Goal: Use online tool/utility

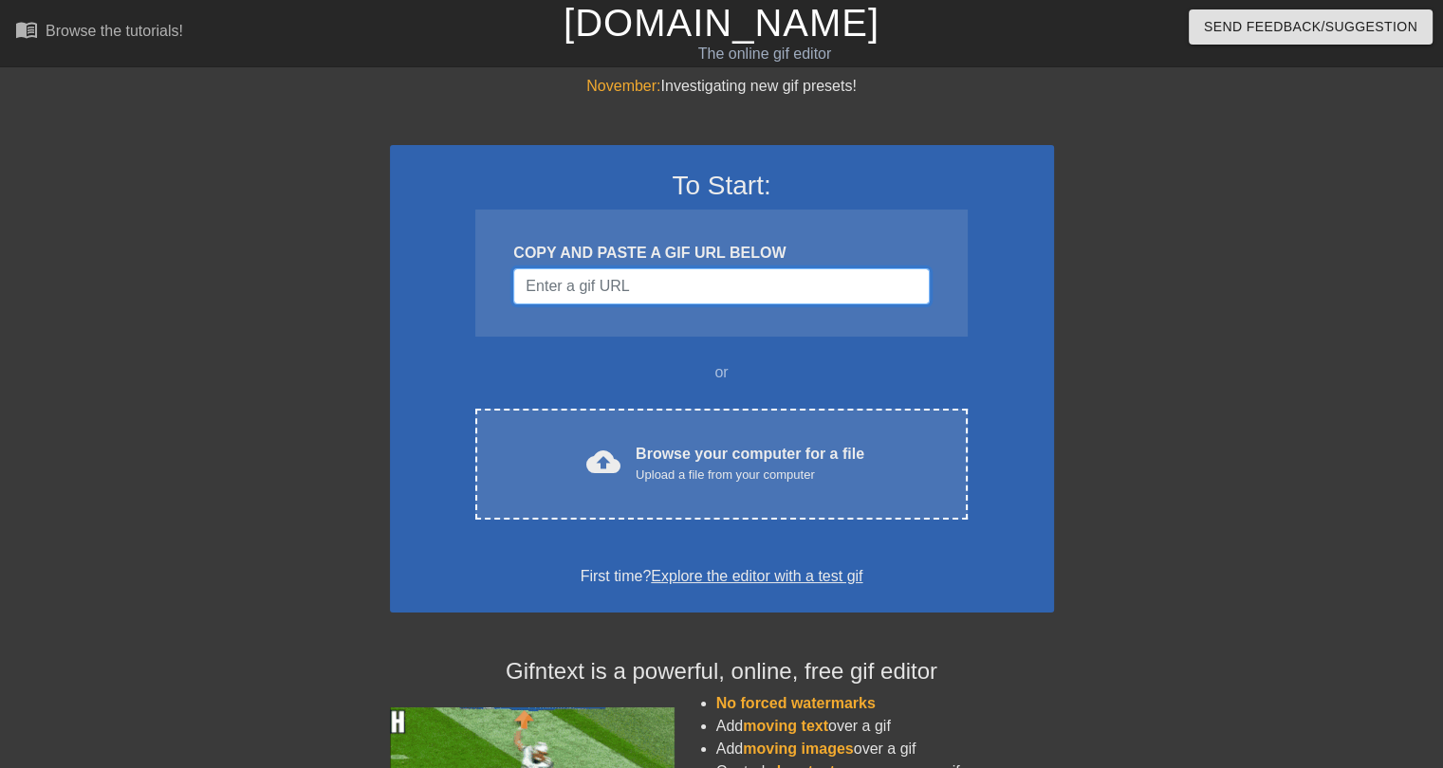
click at [627, 285] on input "Username" at bounding box center [720, 286] width 415 height 36
paste input "[URL][DOMAIN_NAME][DOMAIN_NAME]"
type input "[URL][DOMAIN_NAME][DOMAIN_NAME]"
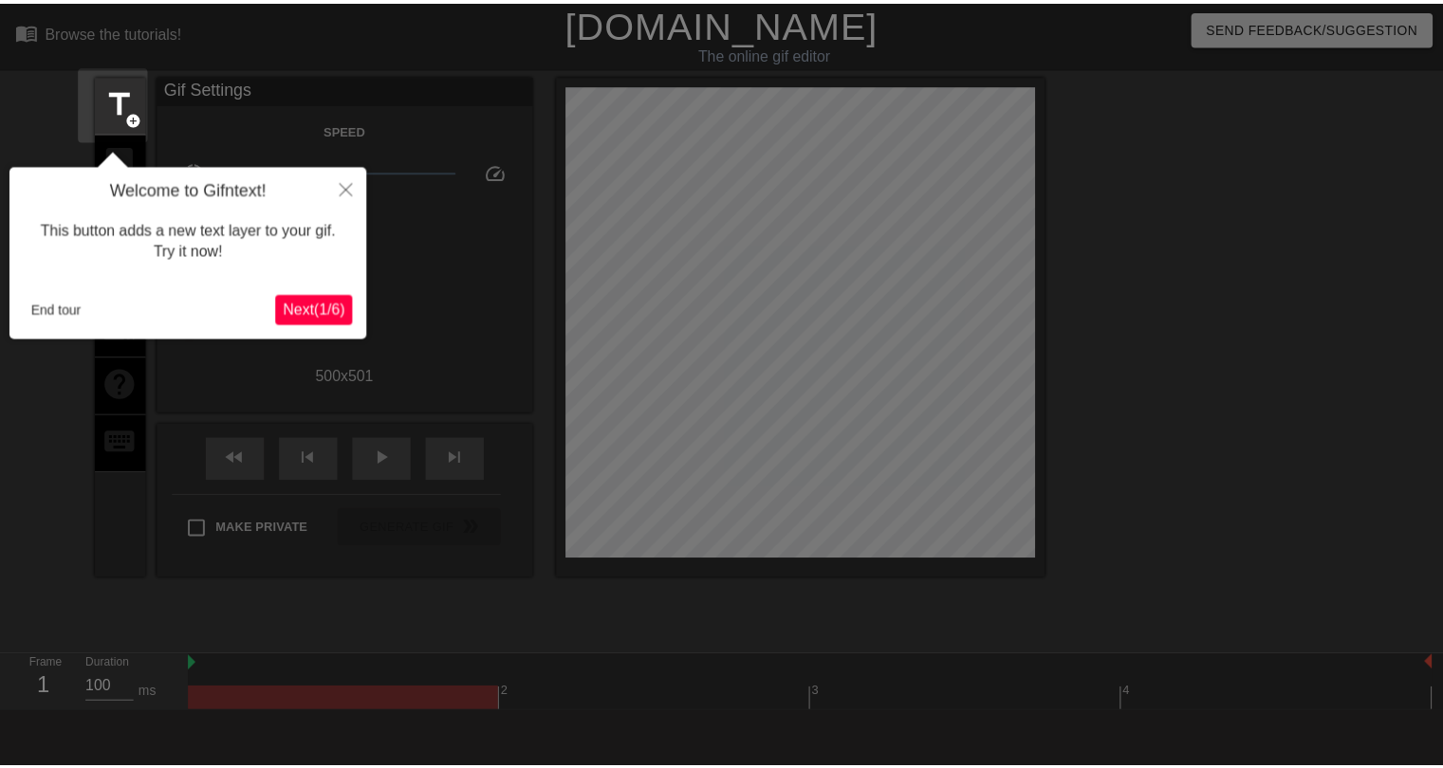
scroll to position [46, 0]
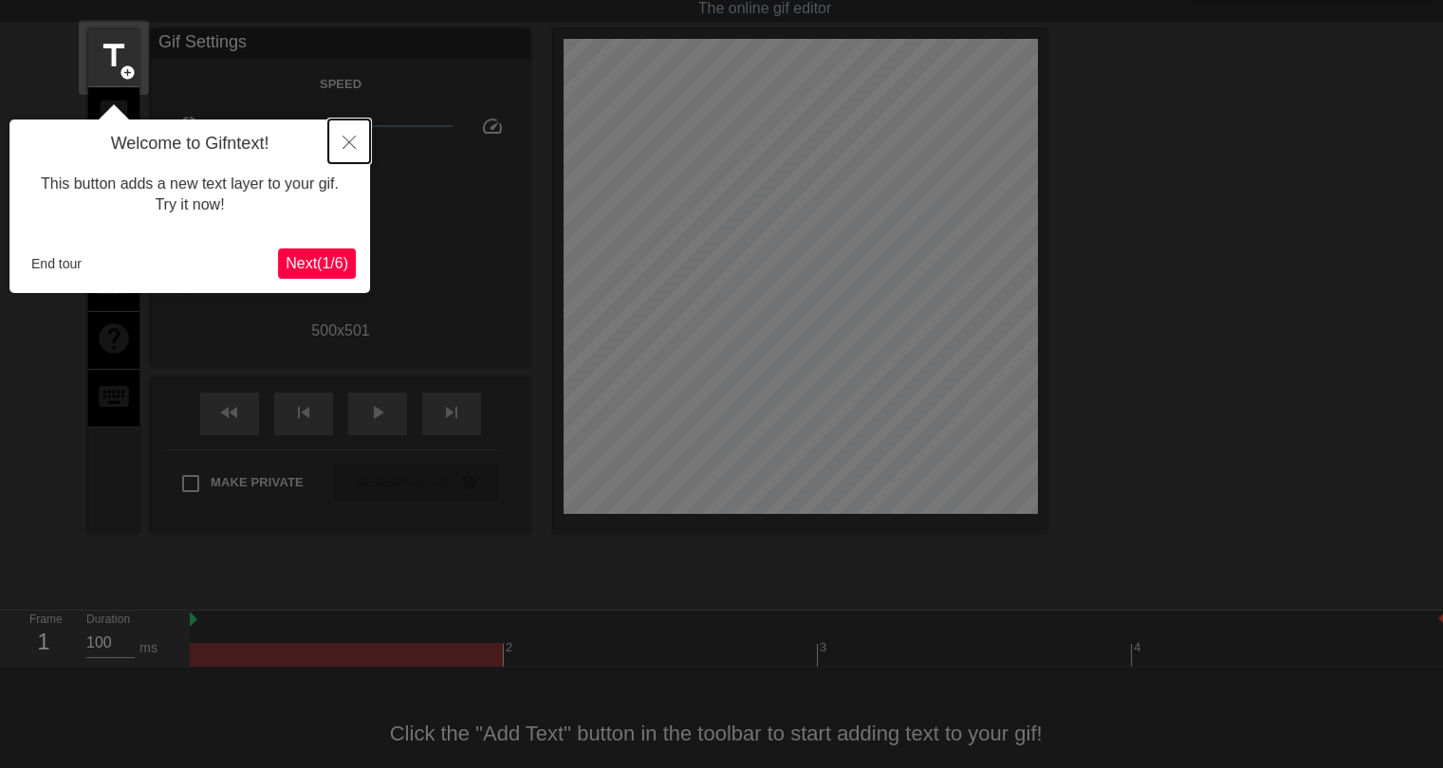
click at [345, 138] on icon "Close" at bounding box center [348, 142] width 13 height 13
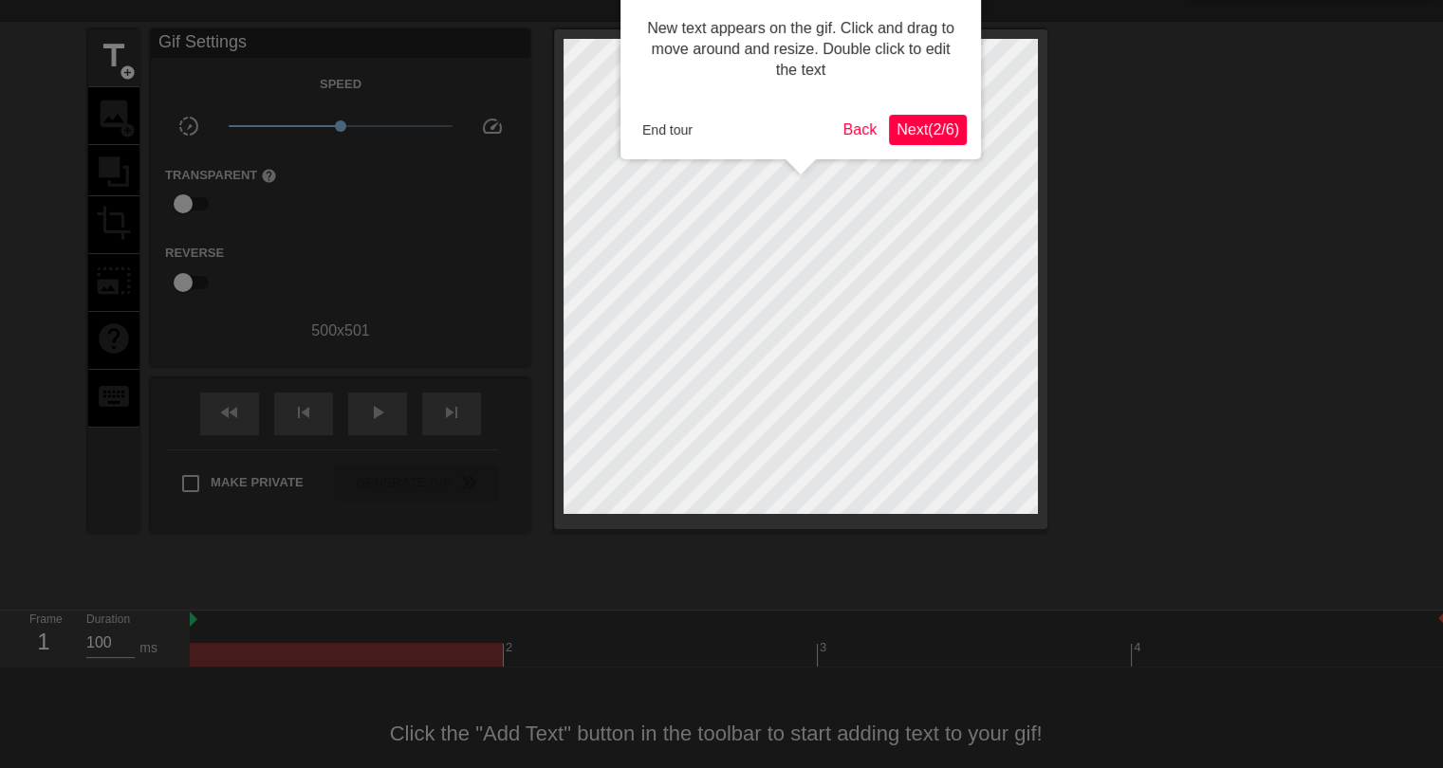
scroll to position [0, 0]
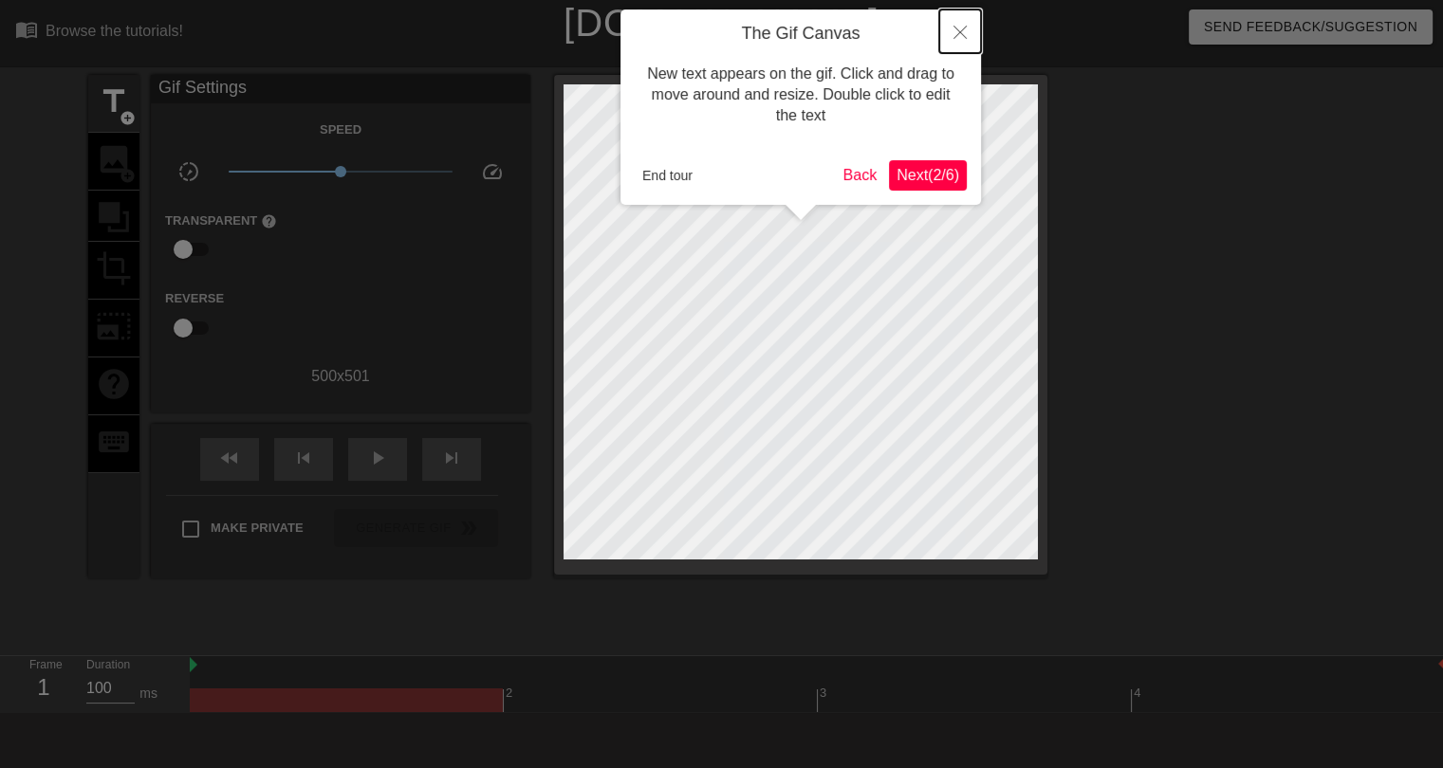
click at [964, 35] on icon "Close" at bounding box center [959, 32] width 13 height 13
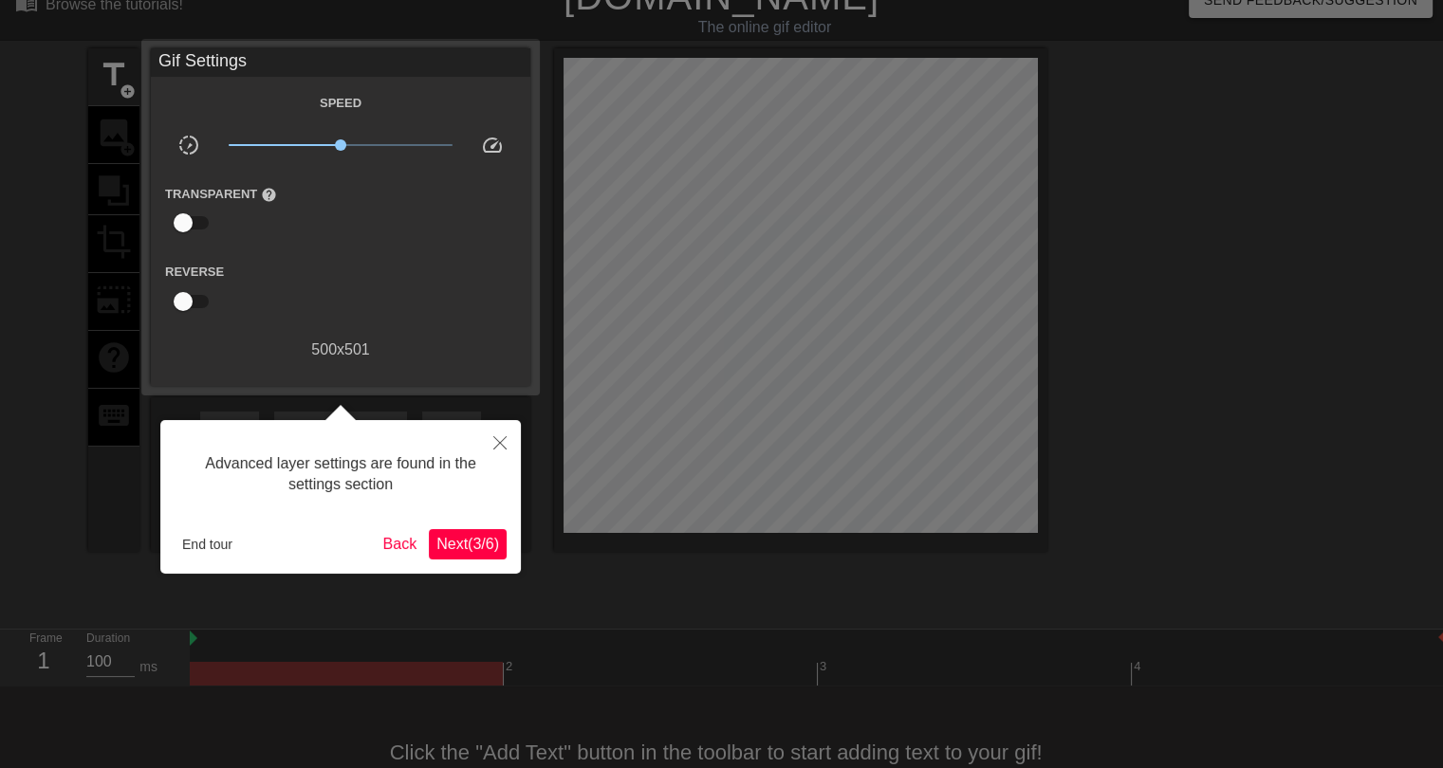
scroll to position [46, 0]
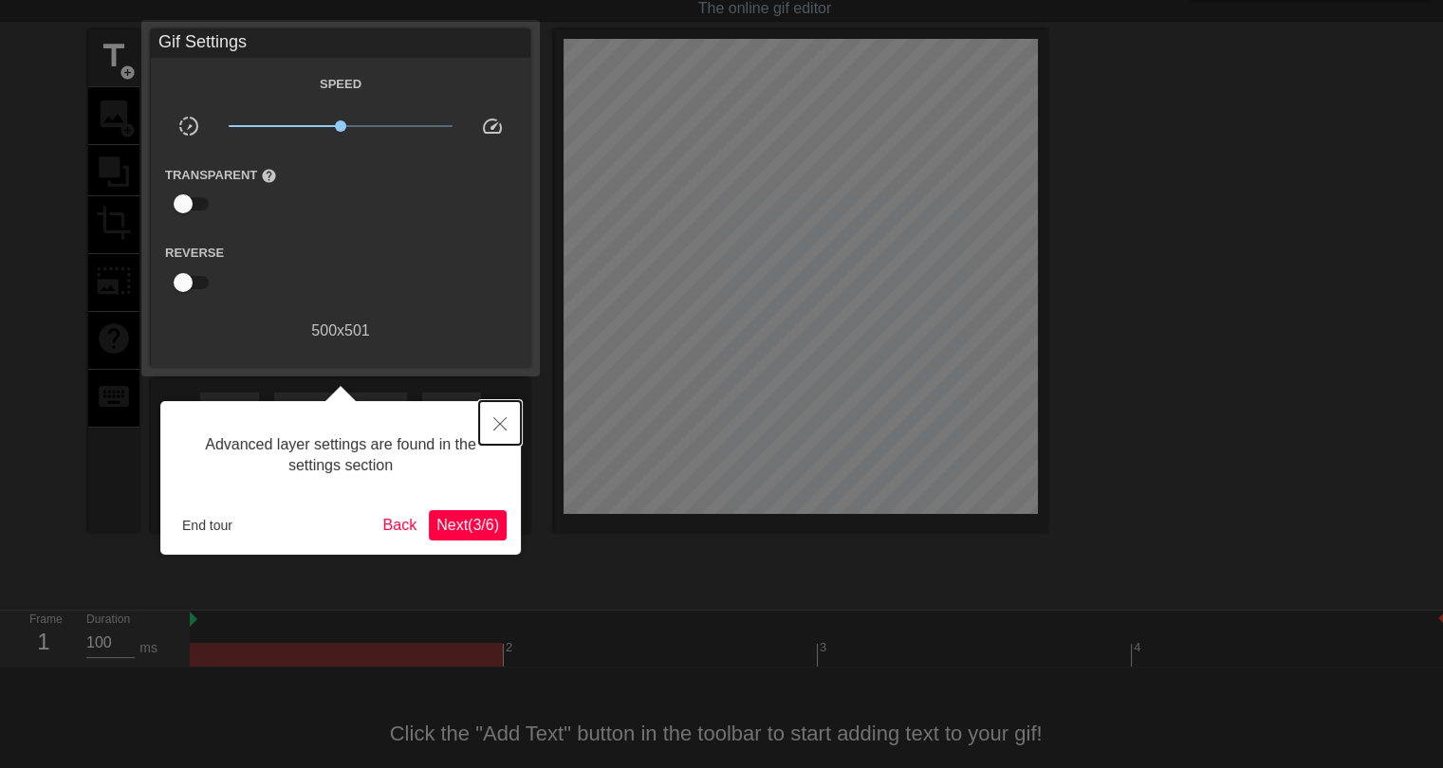
click at [505, 422] on icon "Close" at bounding box center [499, 423] width 13 height 13
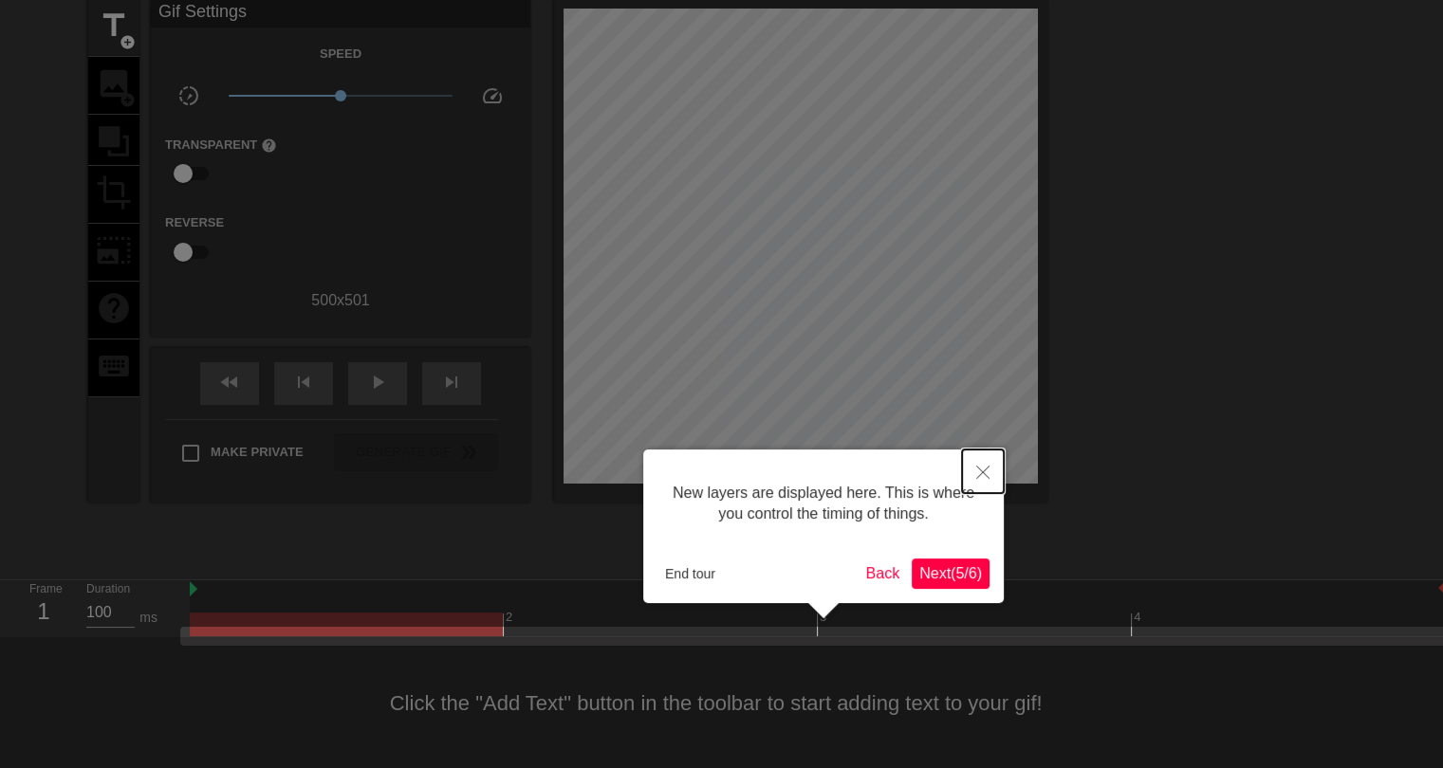
click at [982, 475] on icon "Close" at bounding box center [982, 472] width 13 height 13
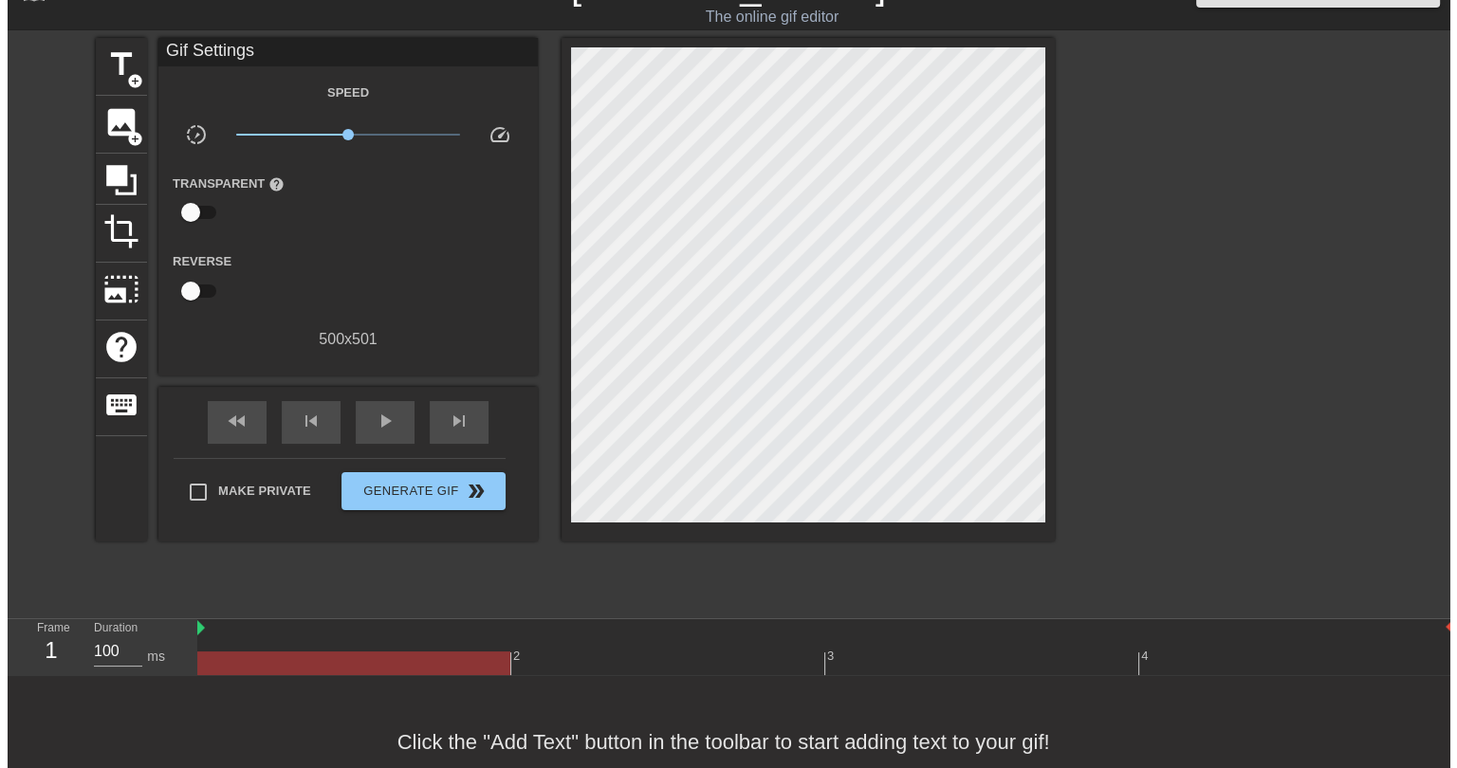
scroll to position [0, 0]
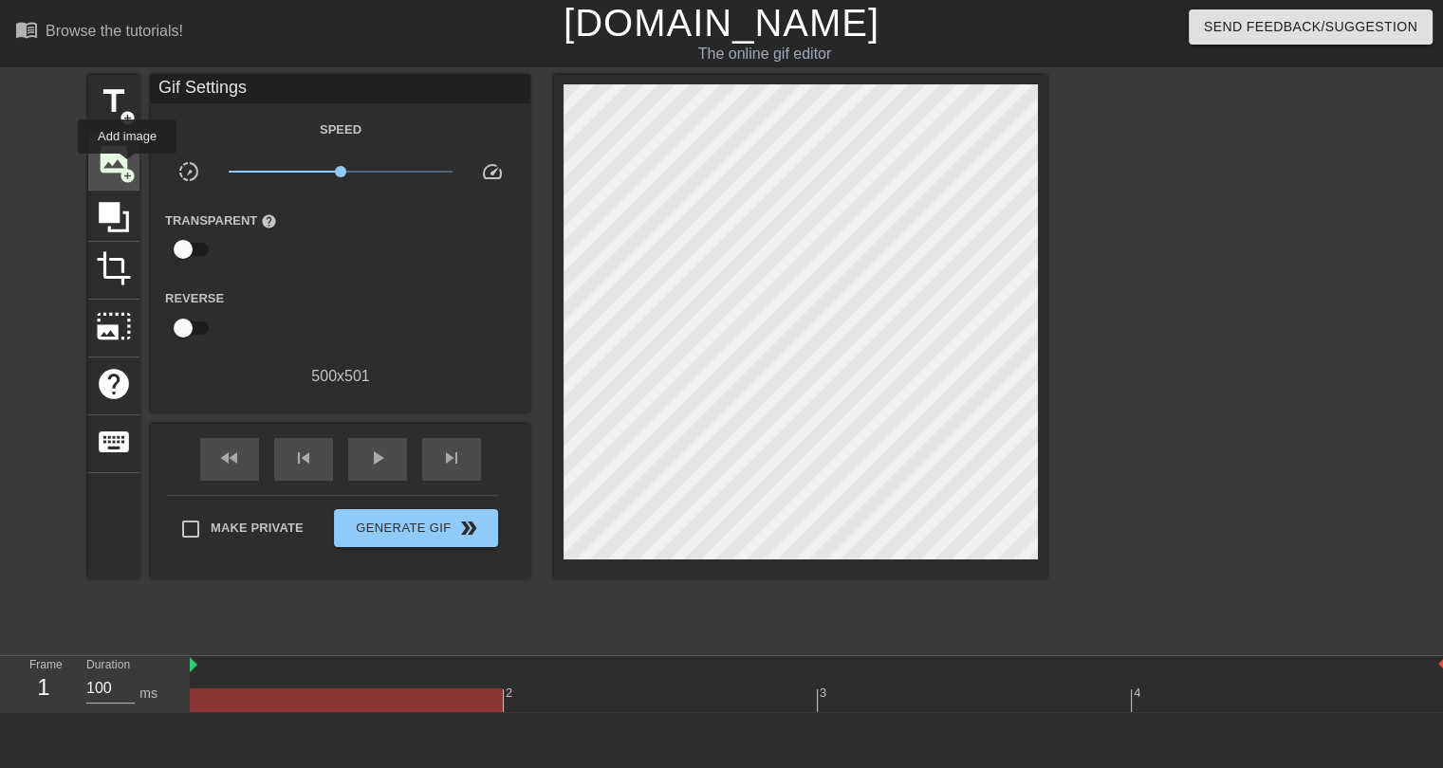
click at [127, 168] on span "add_circle" at bounding box center [127, 176] width 16 height 16
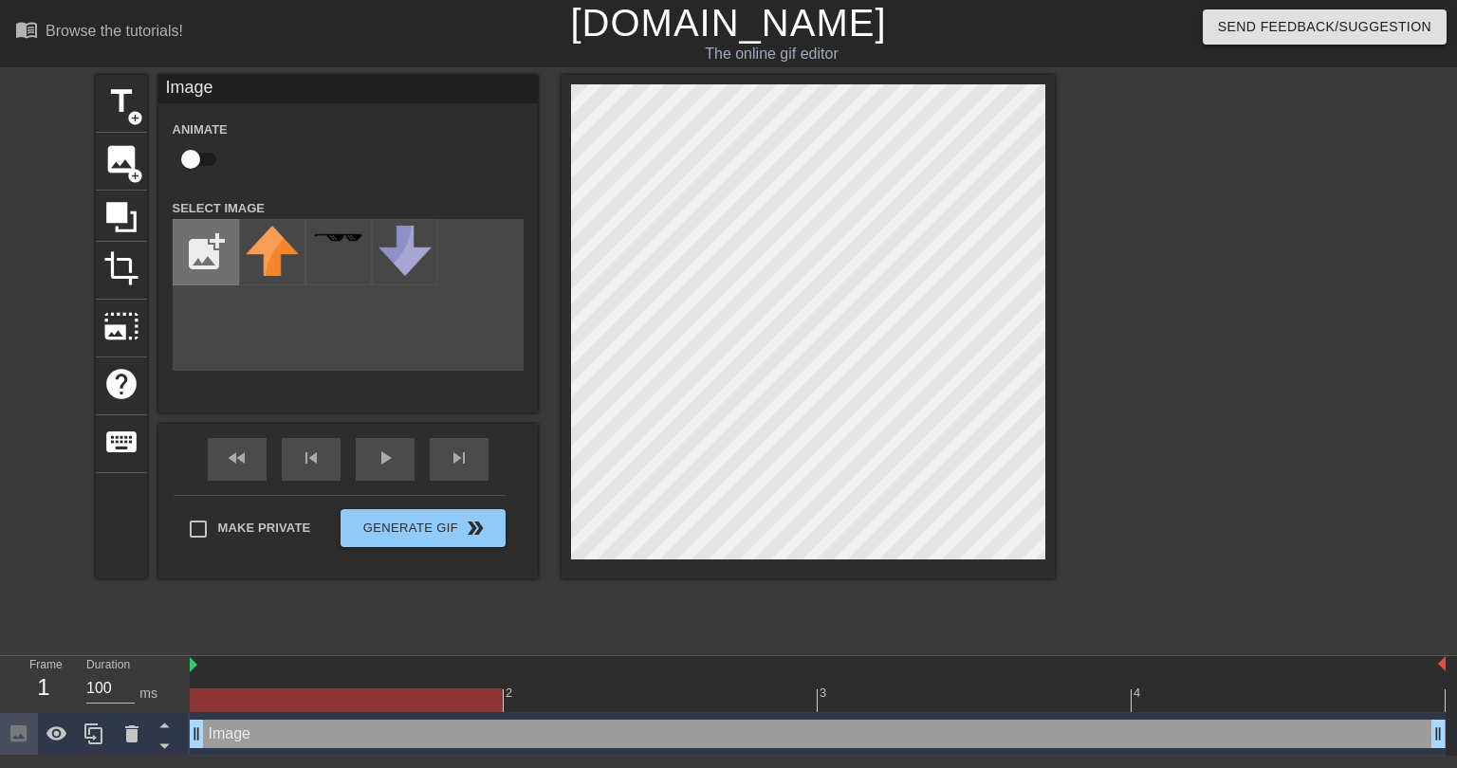
click at [207, 250] on input "file" at bounding box center [206, 252] width 64 height 64
type input "C:\fakepath\Image.png"
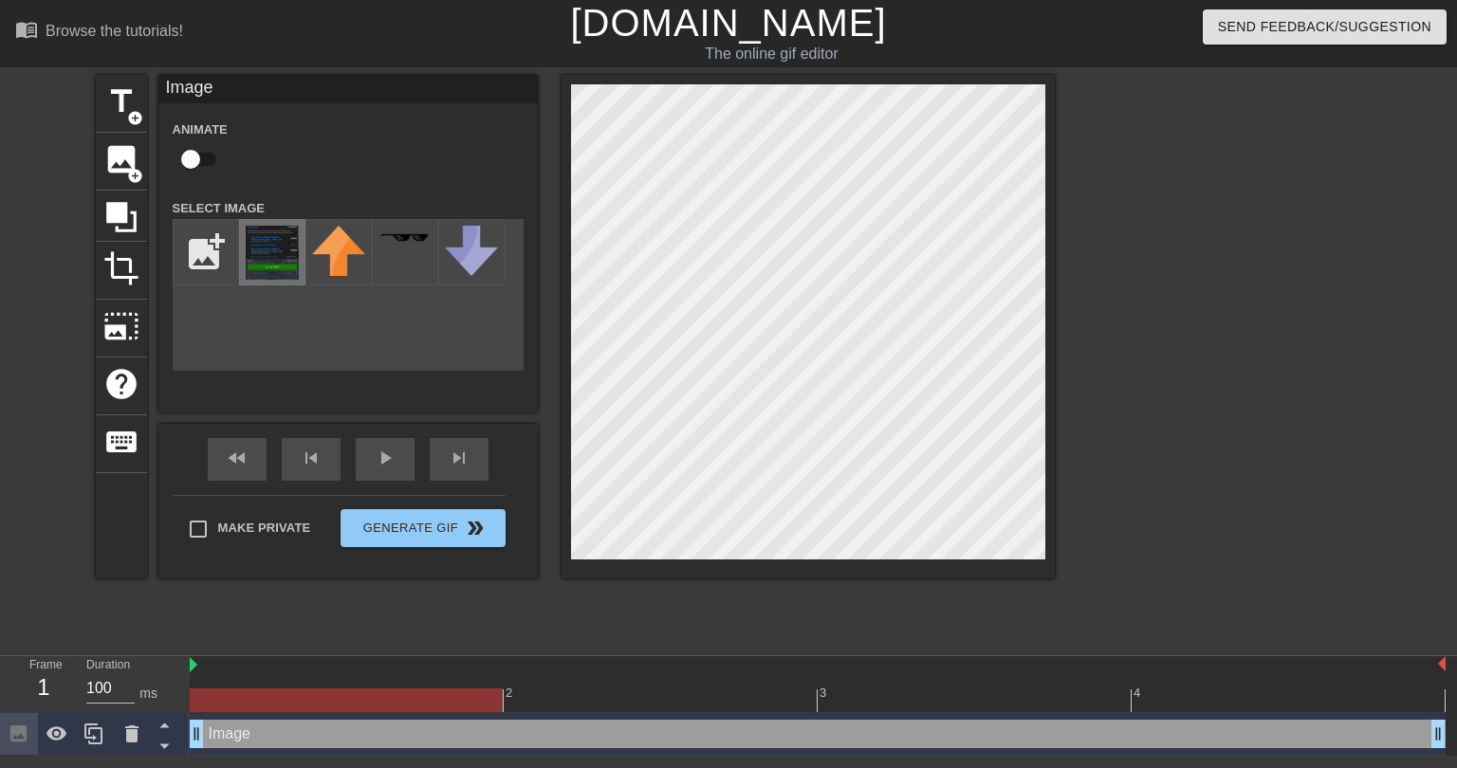
click at [264, 239] on img at bounding box center [272, 253] width 53 height 54
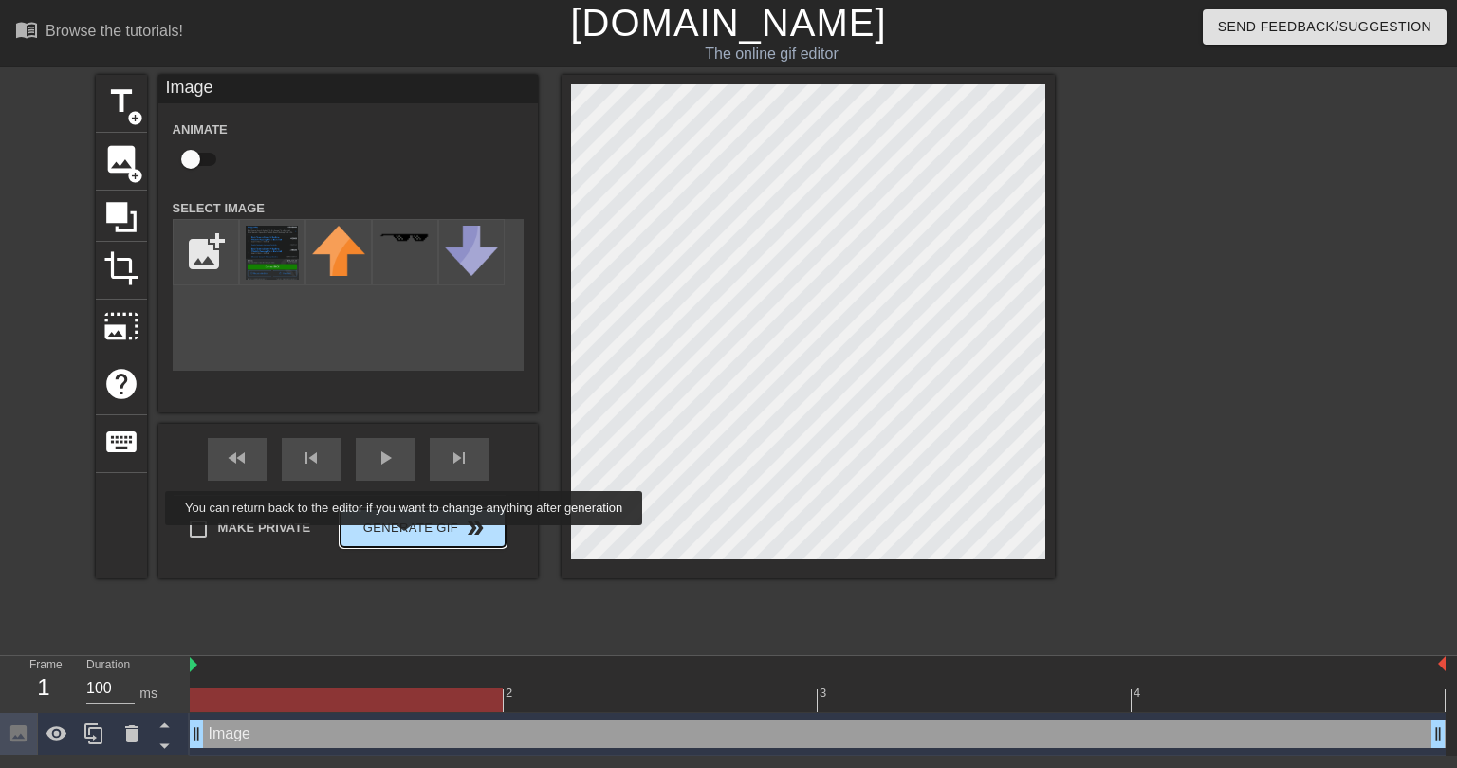
click at [406, 539] on button "Generate Gif double_arrow" at bounding box center [422, 528] width 164 height 38
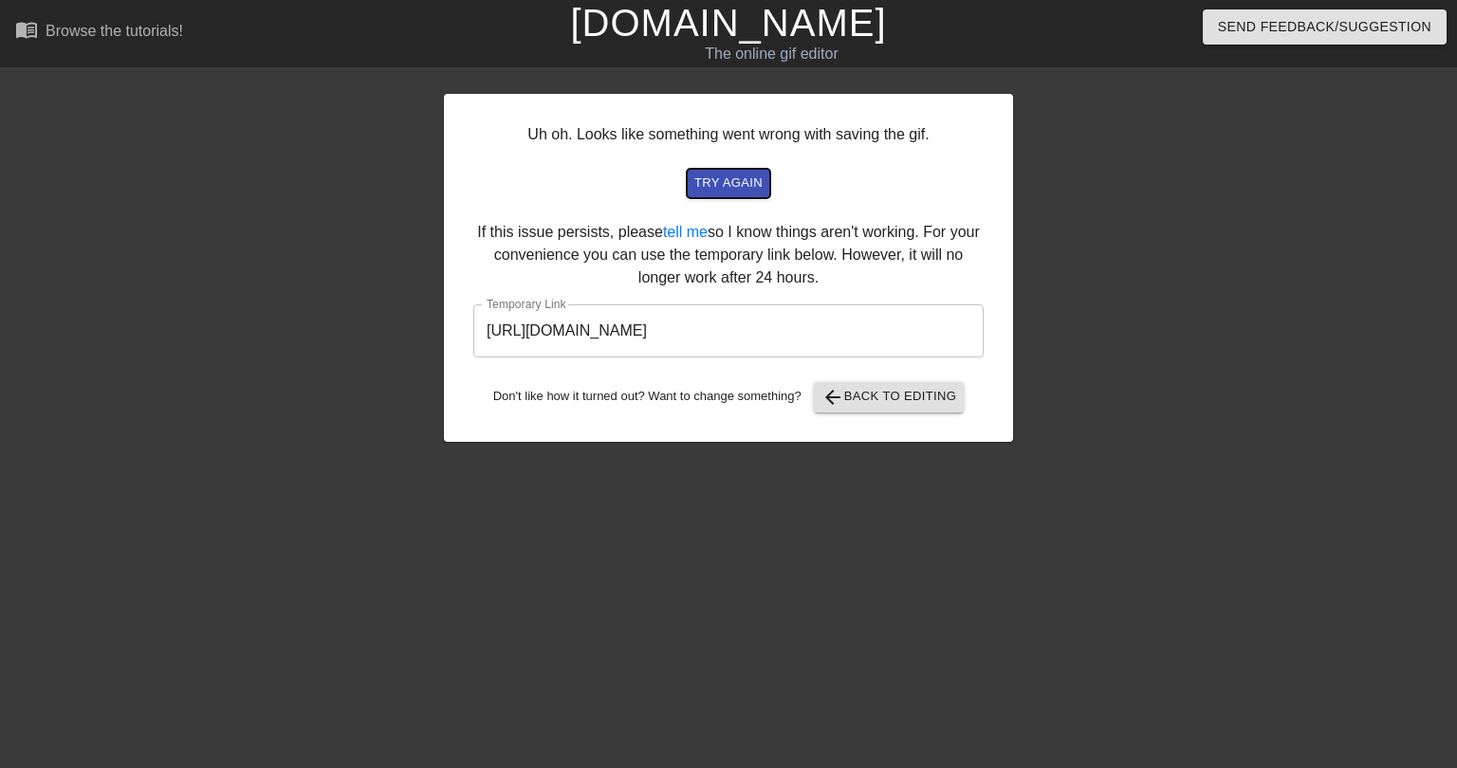
click at [746, 191] on span "try again" at bounding box center [728, 184] width 68 height 22
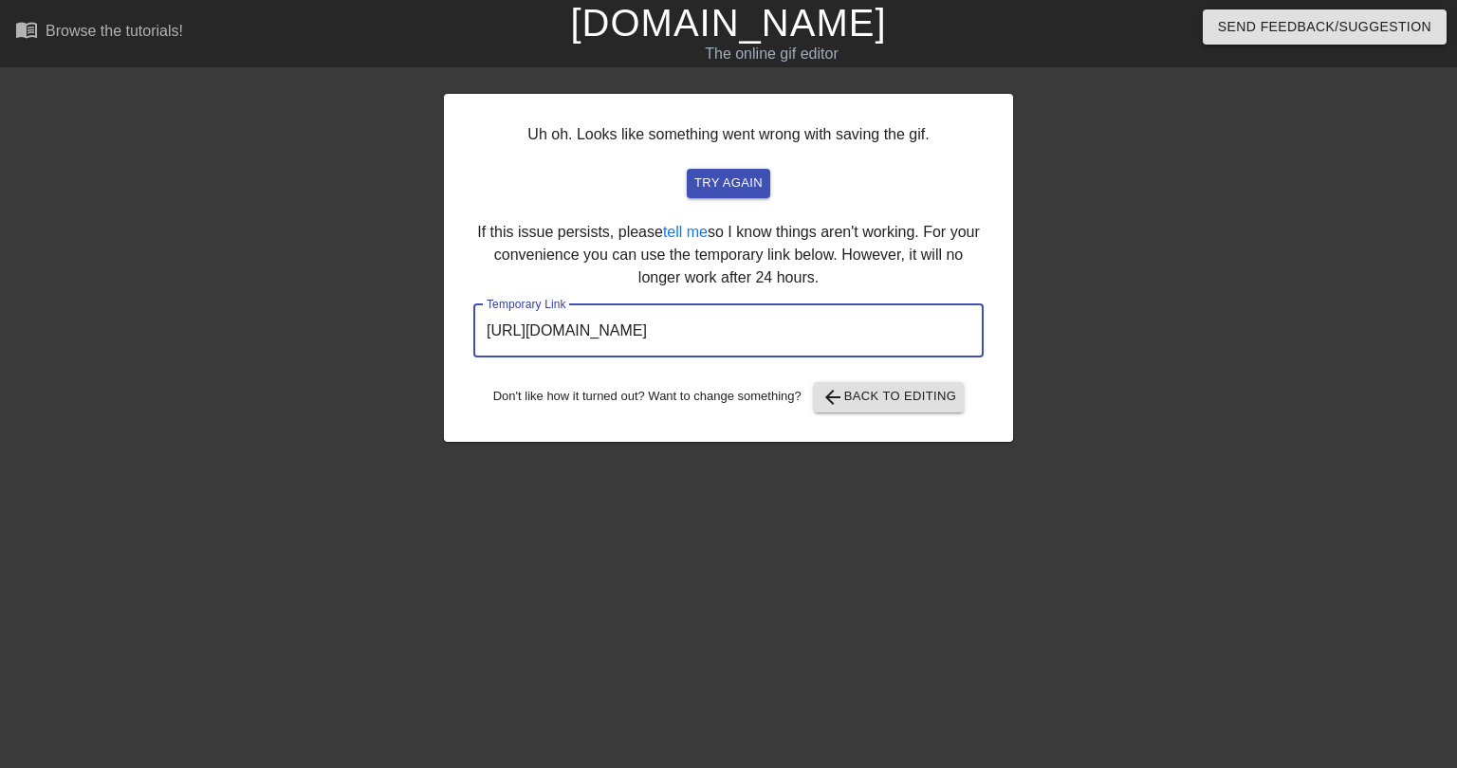
click at [804, 333] on input "[URL][DOMAIN_NAME]" at bounding box center [728, 330] width 510 height 53
